Goal: Book appointment/travel/reservation

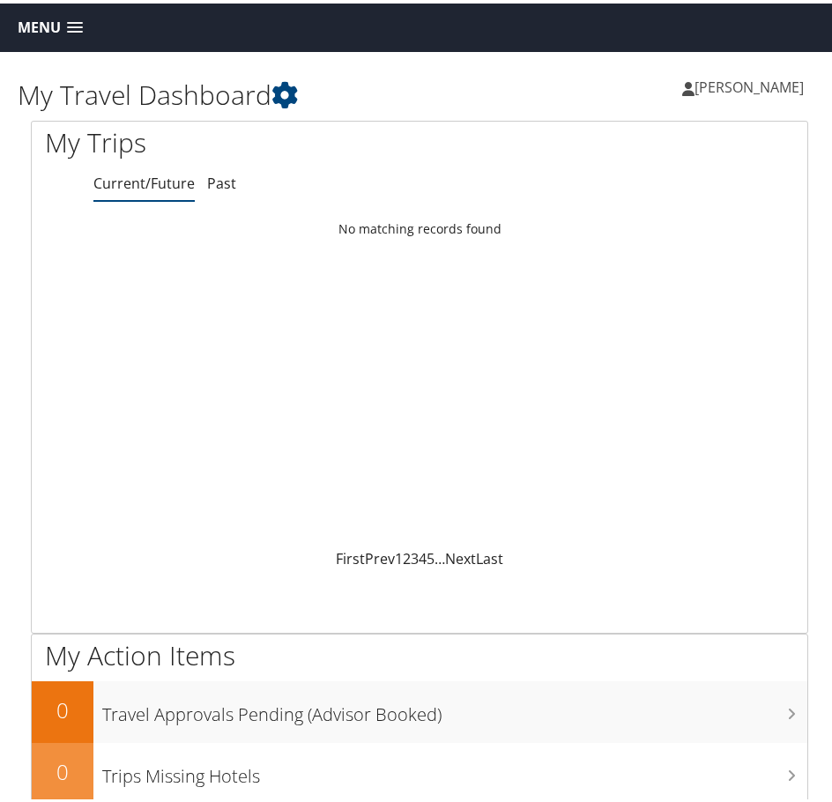
click at [57, 26] on span "Menu" at bounding box center [39, 24] width 43 height 17
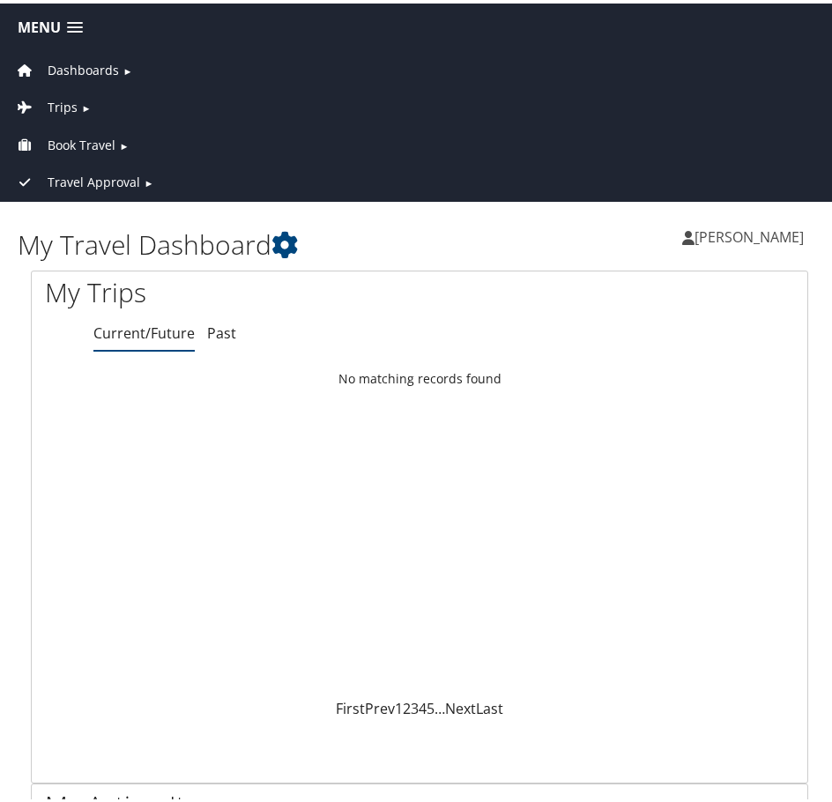
click at [81, 141] on span "Book Travel" at bounding box center [82, 141] width 68 height 19
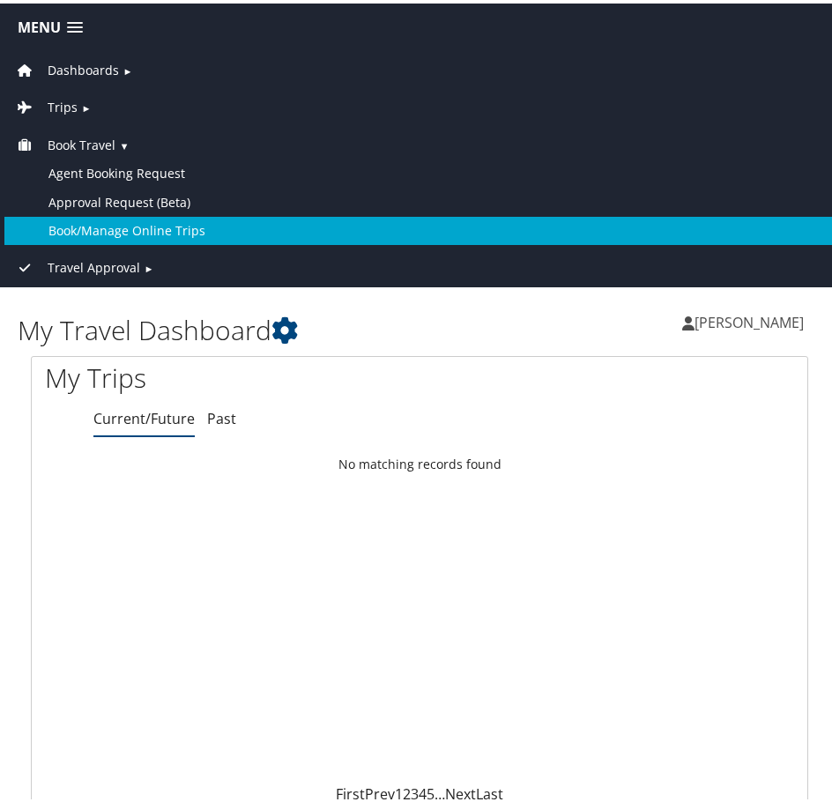
click at [97, 224] on link "Book/Manage Online Trips" at bounding box center [419, 227] width 830 height 28
